Goal: Find contact information: Obtain details needed to contact an individual or organization

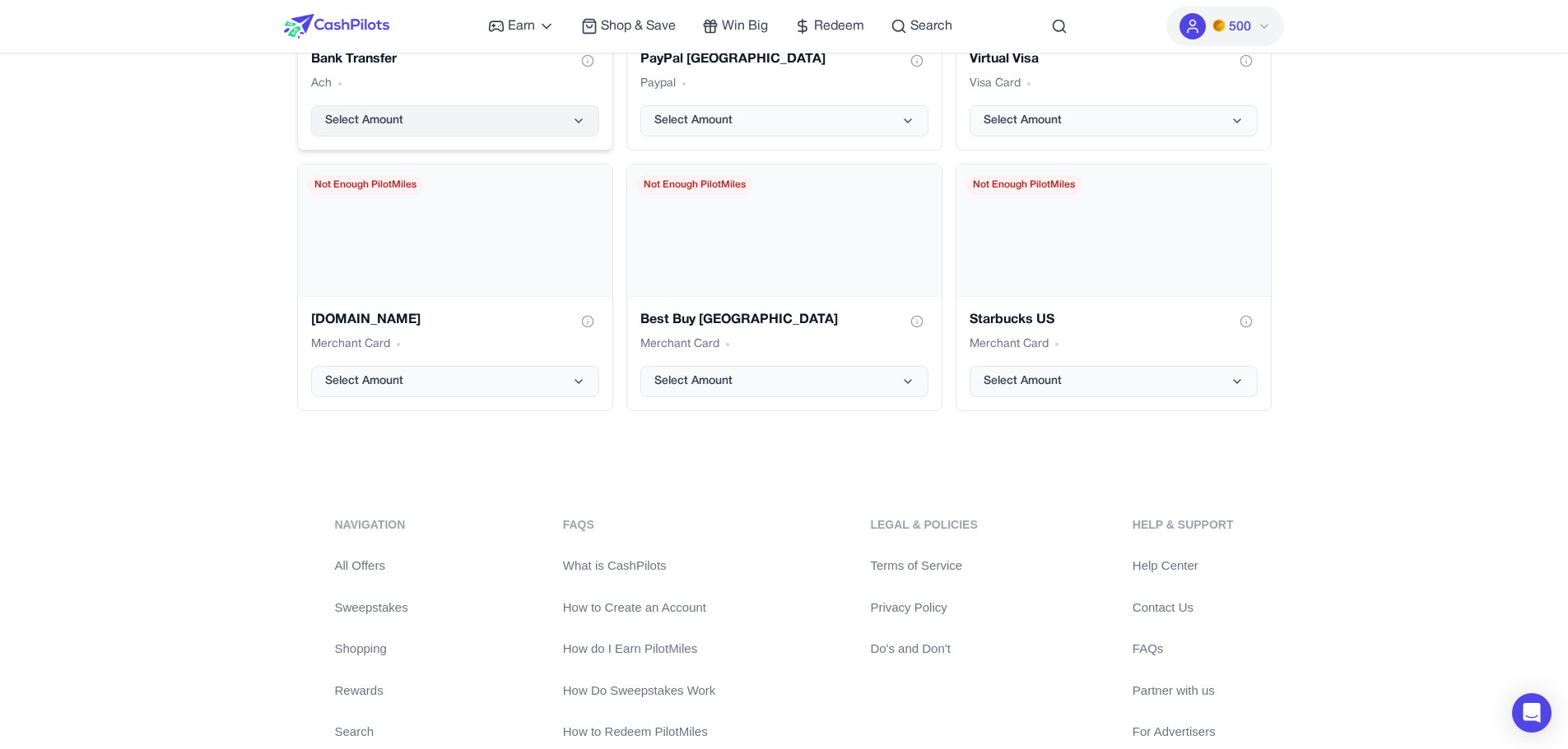
scroll to position [3428, 0]
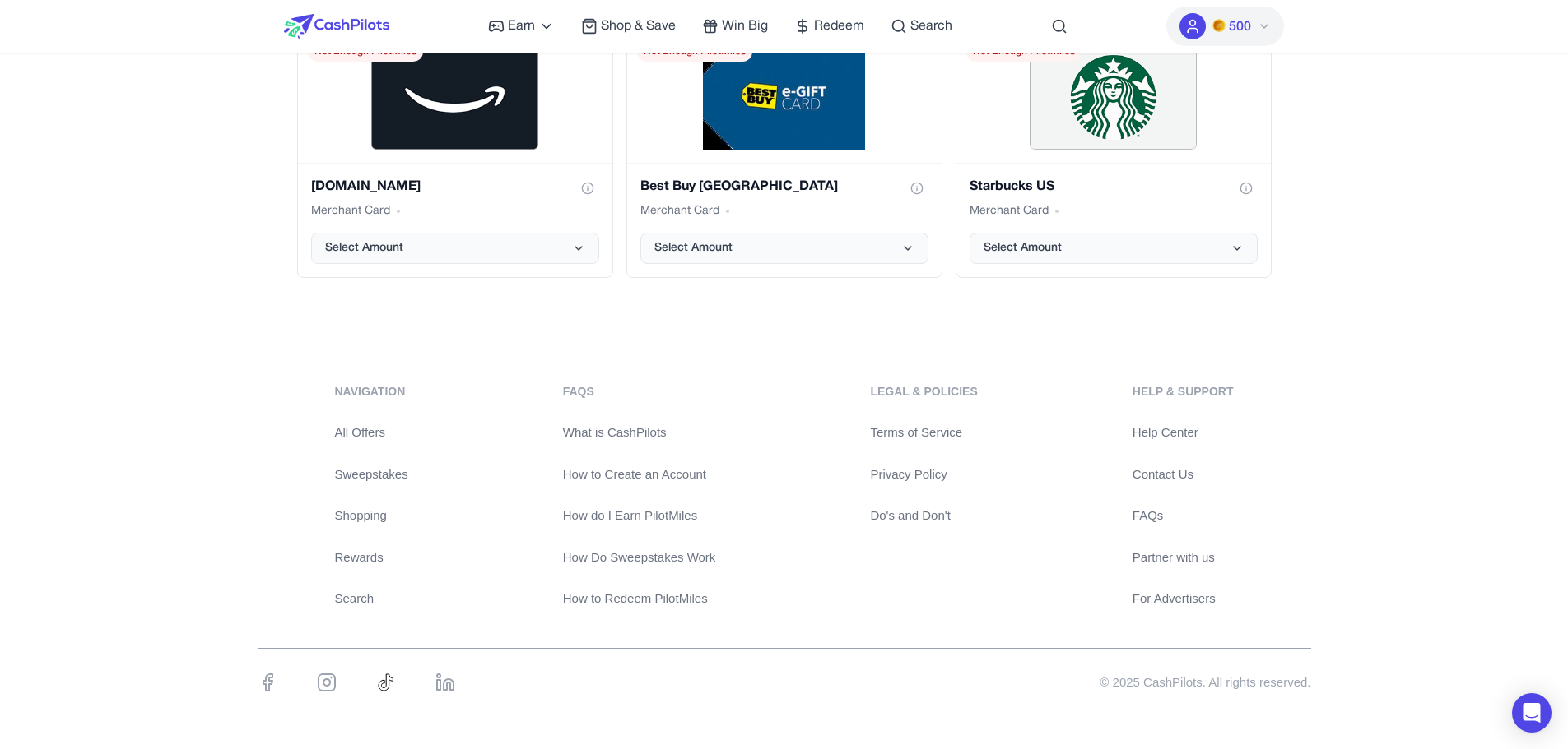
click at [1144, 481] on link "Contact Us" at bounding box center [1183, 474] width 101 height 19
click at [1176, 465] on link "Contact Us" at bounding box center [1183, 474] width 101 height 19
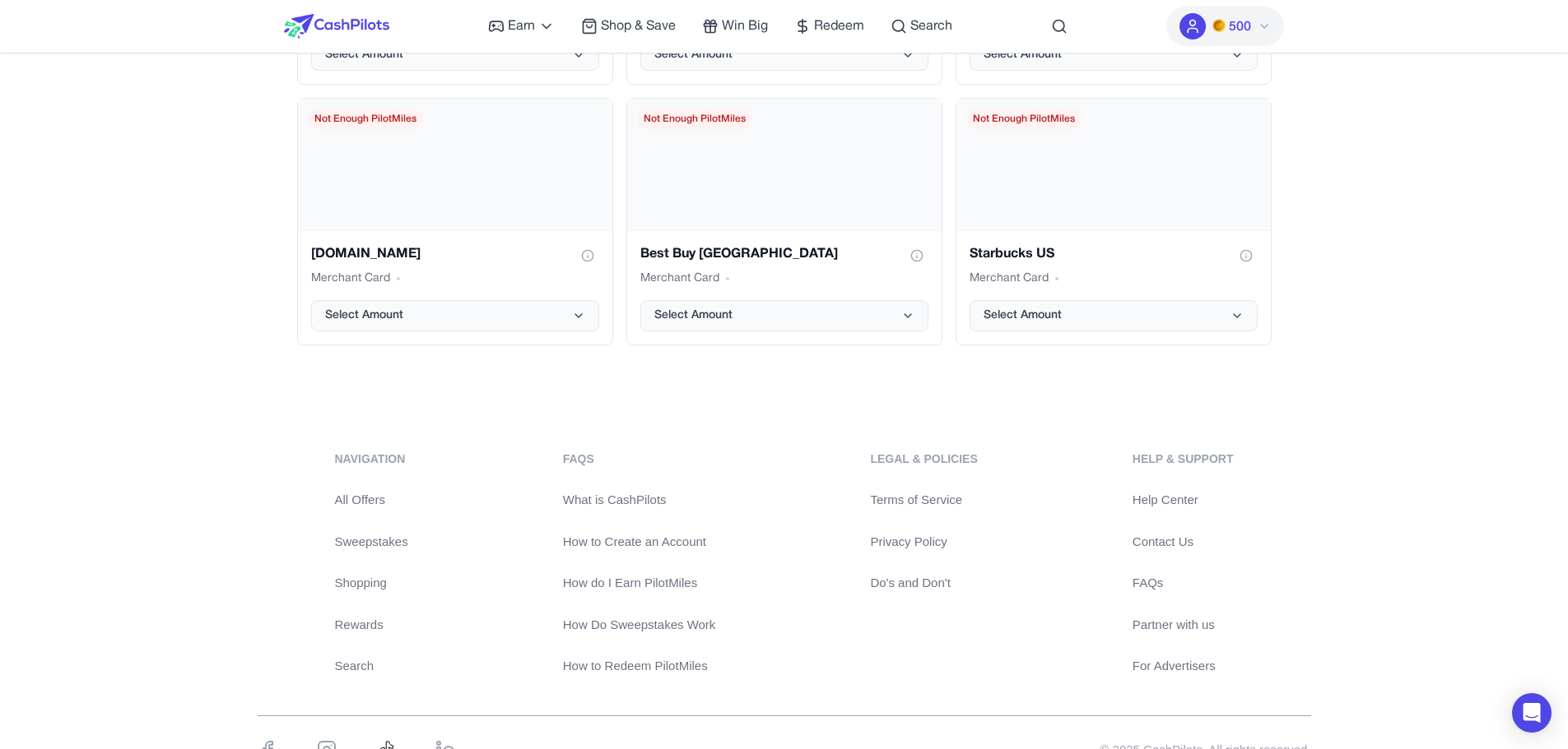
scroll to position [3428, 0]
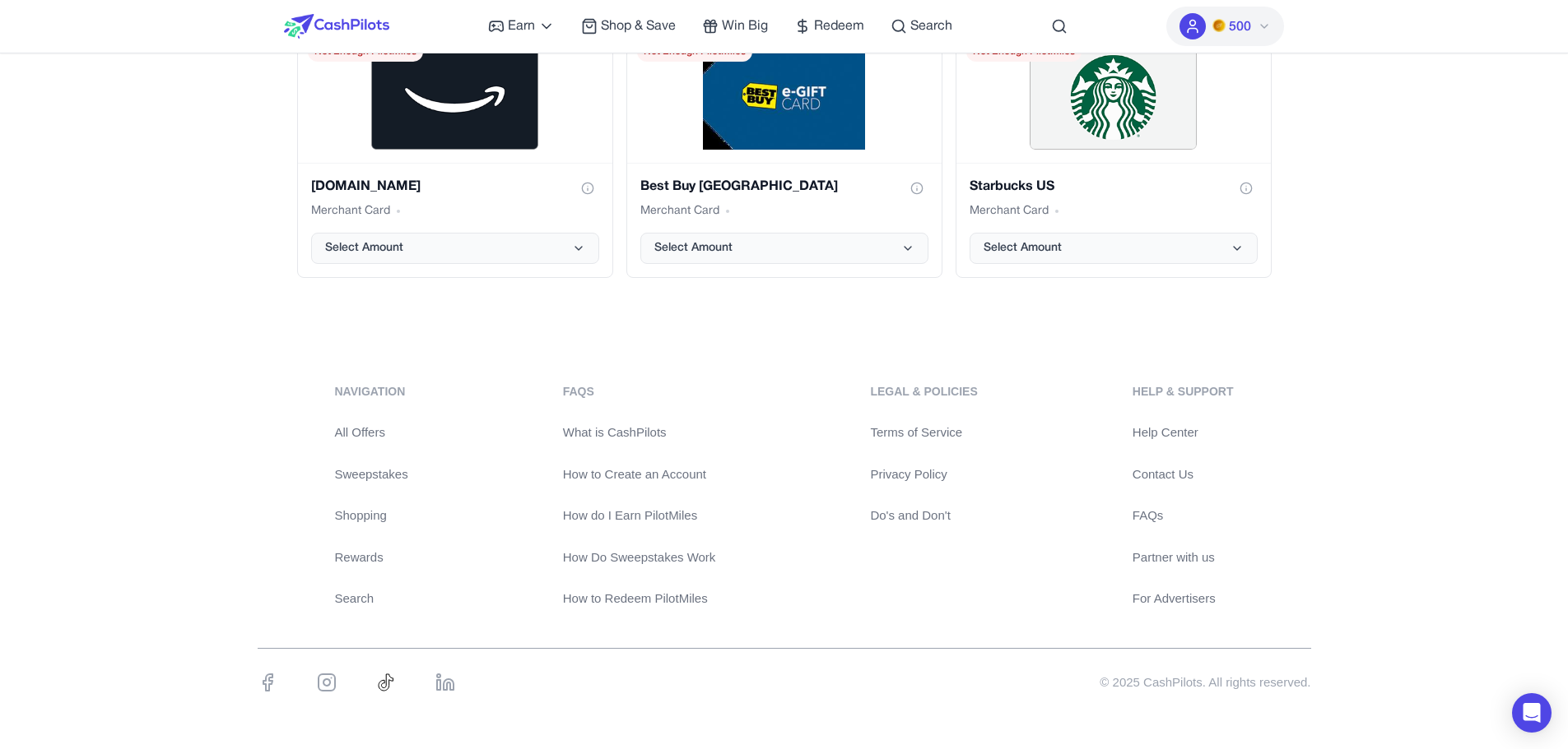
click at [1167, 475] on link "Contact Us" at bounding box center [1183, 474] width 101 height 19
click at [1152, 553] on link "Partner with us" at bounding box center [1183, 558] width 101 height 19
click at [1157, 591] on link "For Advertisers" at bounding box center [1183, 599] width 101 height 19
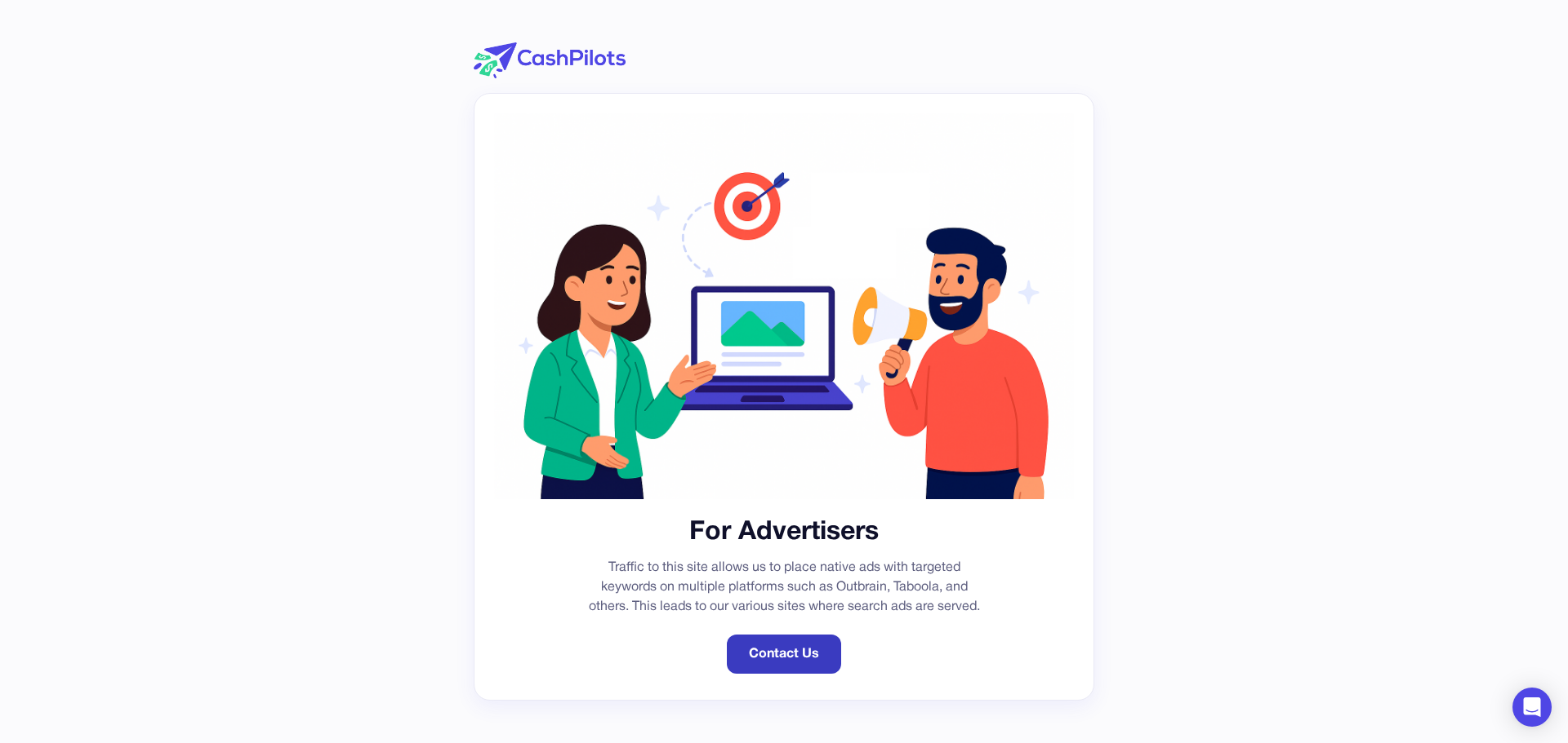
click at [773, 657] on link "Contact Us" at bounding box center [783, 654] width 114 height 39
click at [755, 646] on link "Contact Us" at bounding box center [783, 654] width 114 height 39
click at [773, 657] on link "Contact Us" at bounding box center [783, 654] width 114 height 39
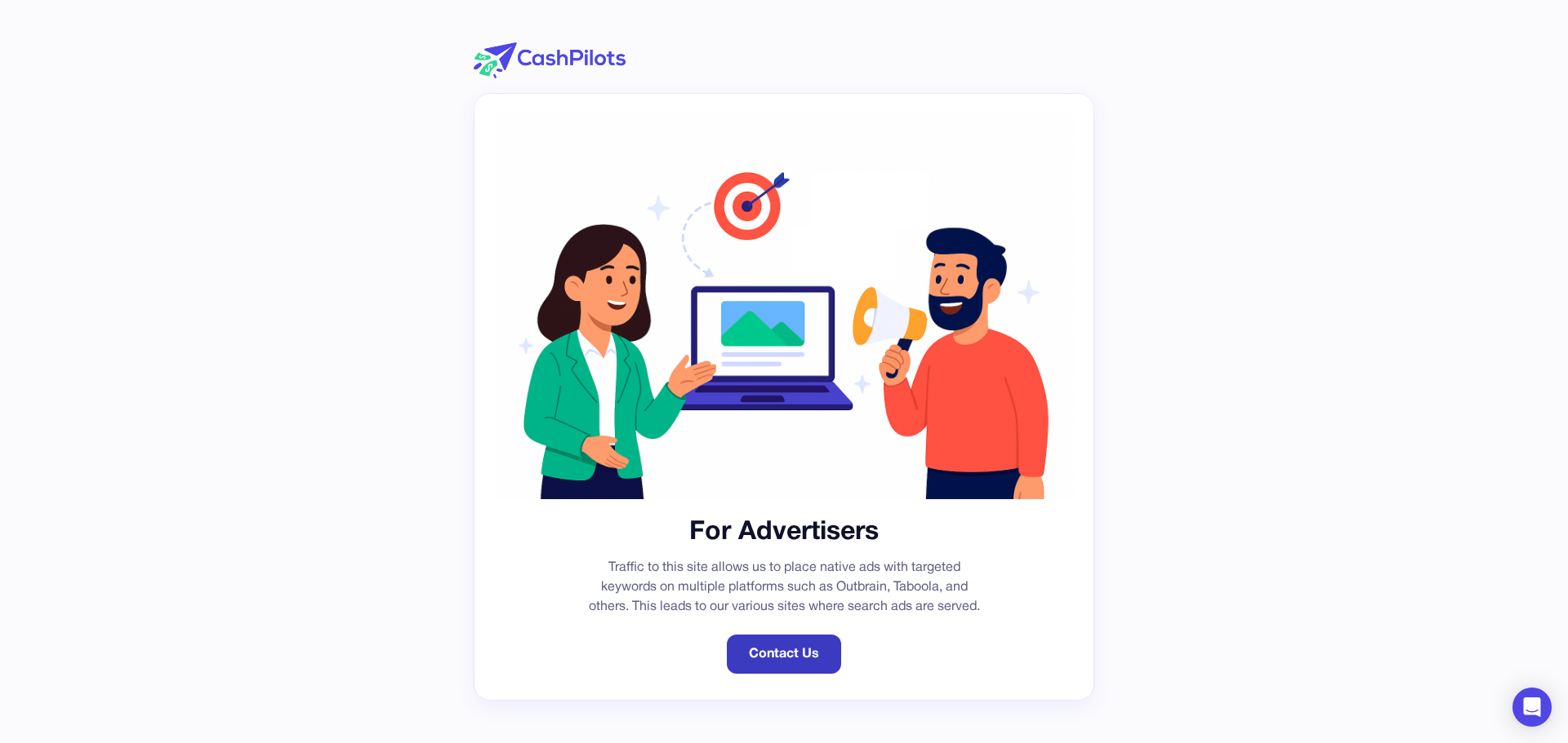
click at [773, 657] on link "Contact Us" at bounding box center [783, 654] width 114 height 39
click at [663, 545] on h1 "For Advertisers" at bounding box center [783, 532] width 580 height 34
click at [769, 657] on link "Contact Us" at bounding box center [783, 654] width 114 height 39
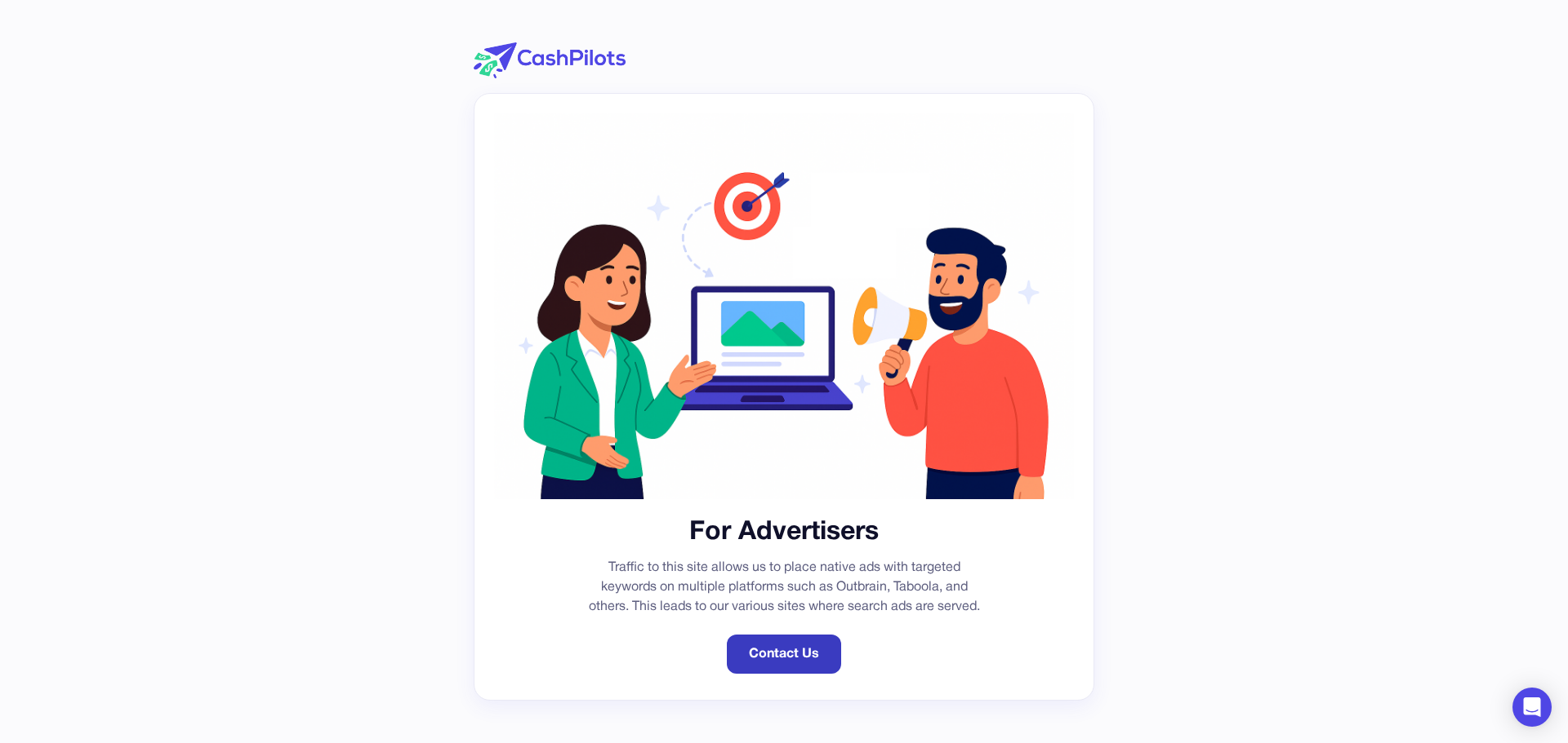
click at [769, 657] on link "Contact Us" at bounding box center [783, 654] width 114 height 39
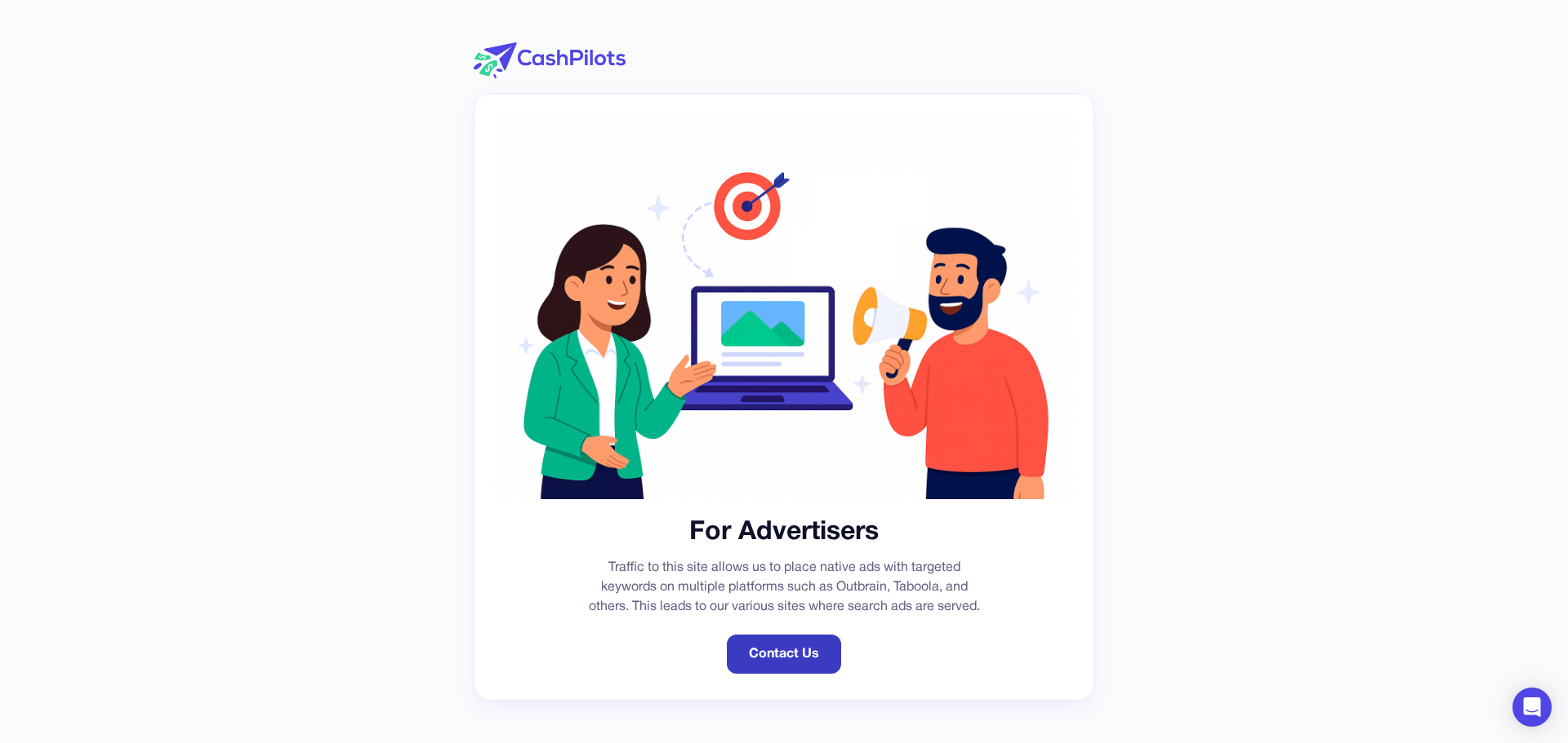
click at [769, 657] on link "Contact Us" at bounding box center [783, 654] width 114 height 39
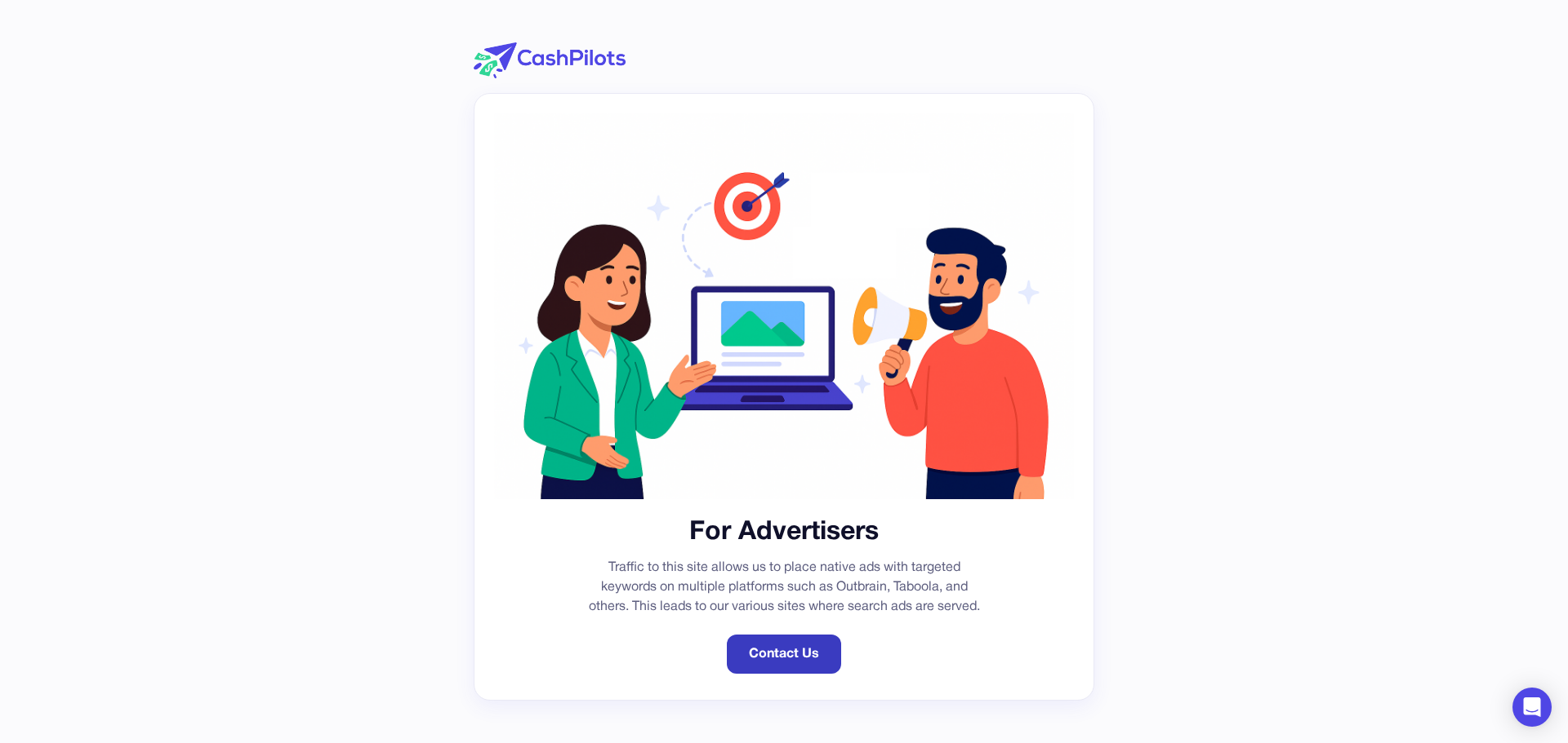
click at [769, 657] on link "Contact Us" at bounding box center [783, 654] width 114 height 39
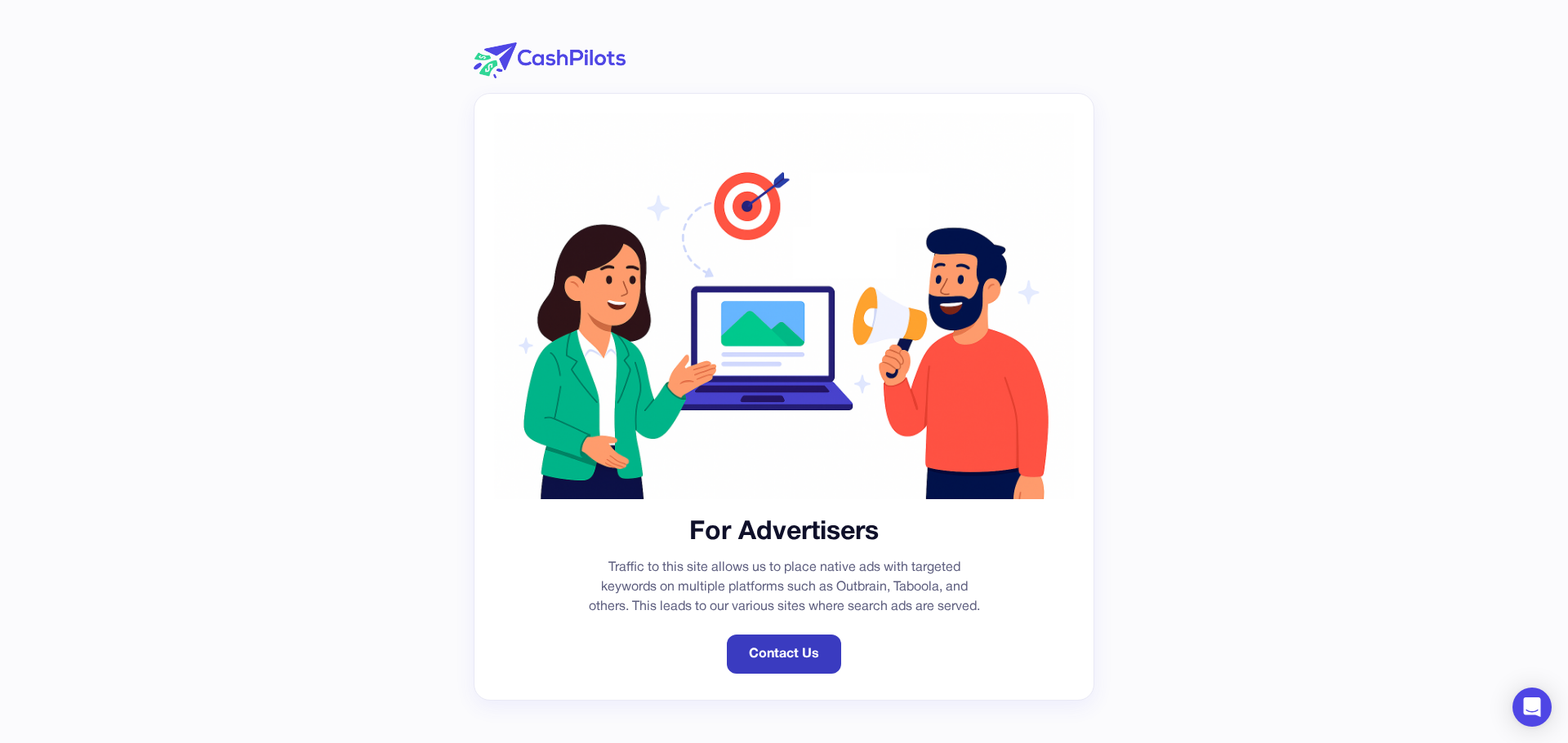
click at [769, 657] on link "Contact Us" at bounding box center [783, 654] width 114 height 39
